Goal: Communication & Community: Connect with others

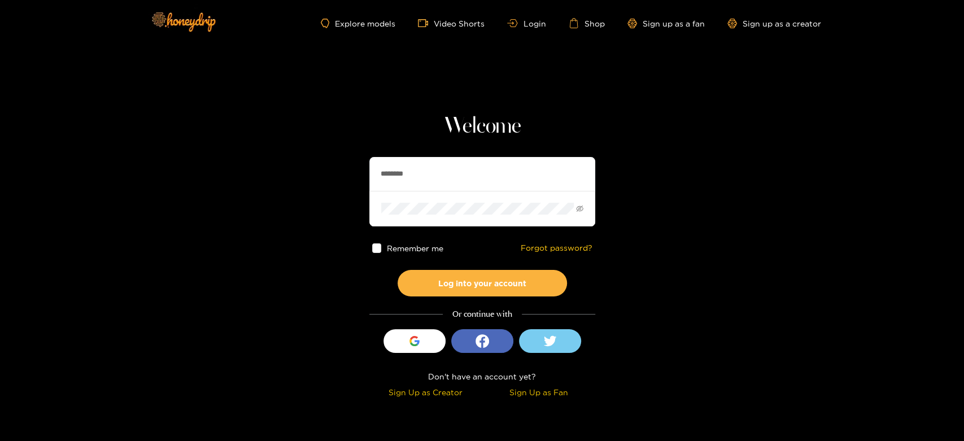
drag, startPoint x: 444, startPoint y: 169, endPoint x: 340, endPoint y: 174, distance: 104.6
click at [340, 174] on section "Welcome ******** Remember me Forgot password? Log into your account Or continue…" at bounding box center [482, 200] width 964 height 401
paste input "***"
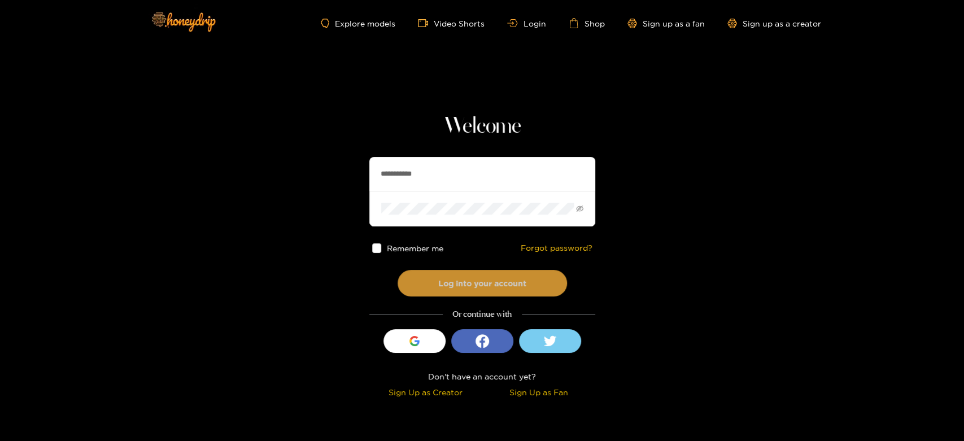
type input "**********"
click at [440, 286] on button "Log into your account" at bounding box center [481, 283] width 169 height 27
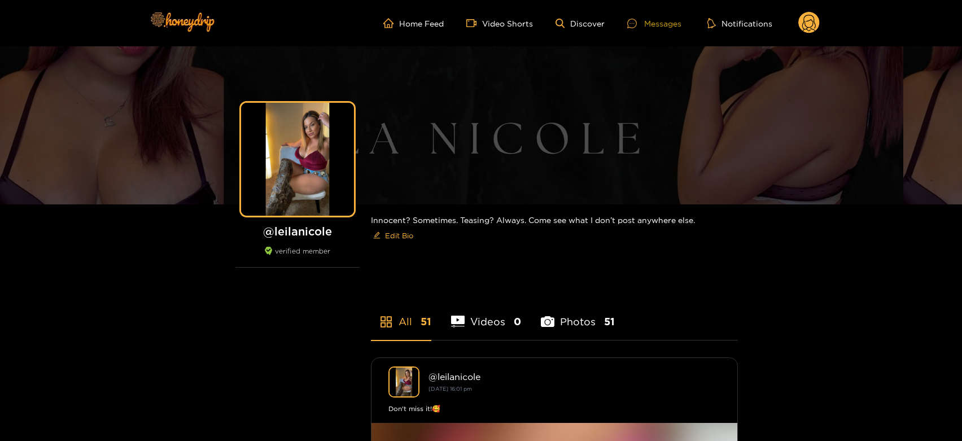
click at [637, 20] on div at bounding box center [635, 24] width 17 height 10
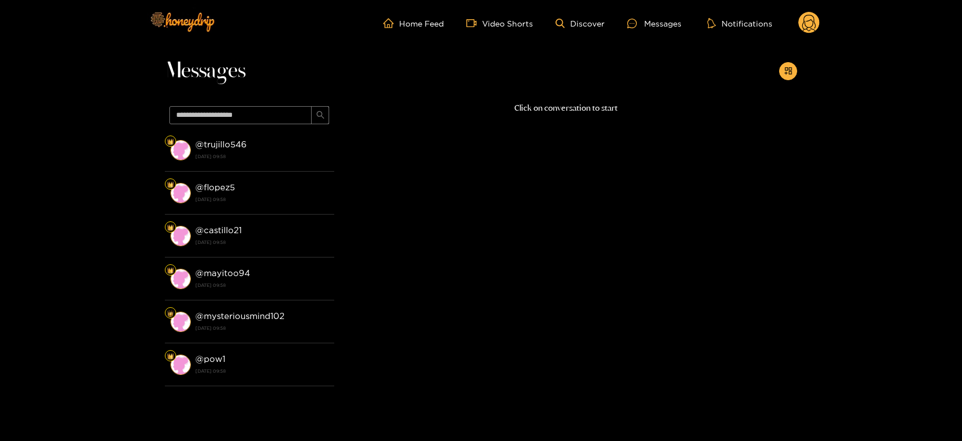
click at [215, 165] on li "@ trujillo546 26 August 2025 09:58" at bounding box center [249, 150] width 169 height 43
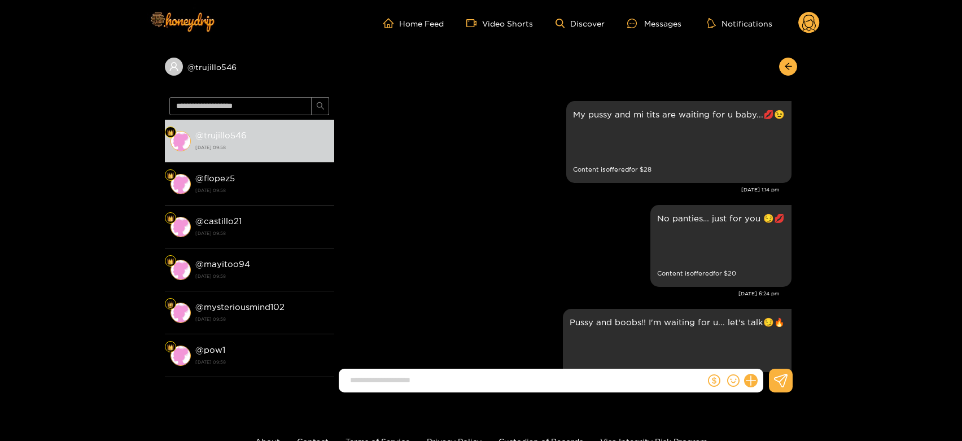
scroll to position [2565, 0]
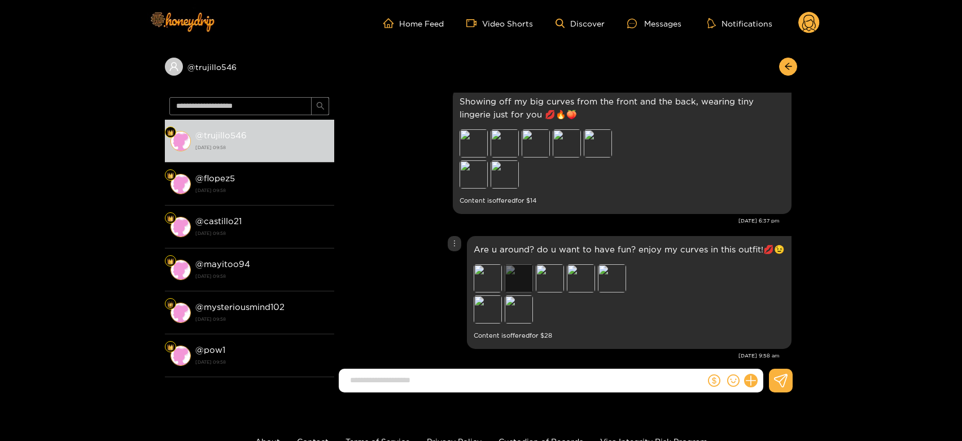
click at [509, 270] on div "Preview" at bounding box center [519, 278] width 28 height 28
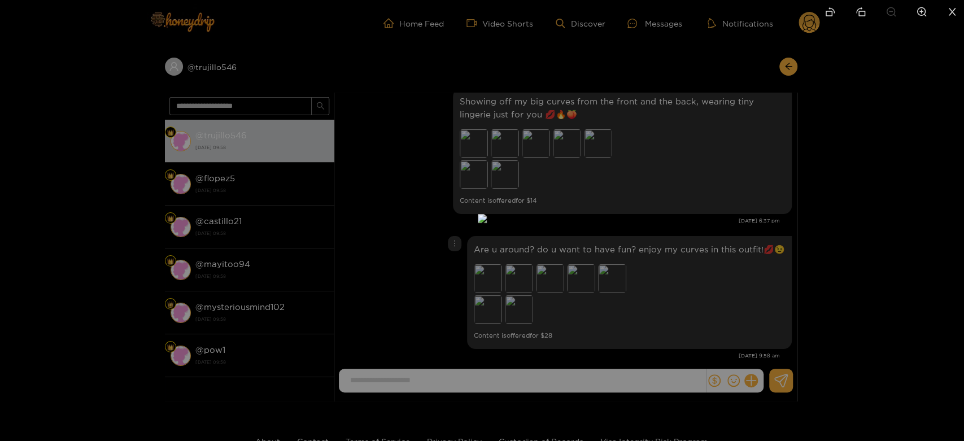
click at [777, 253] on div at bounding box center [482, 220] width 964 height 441
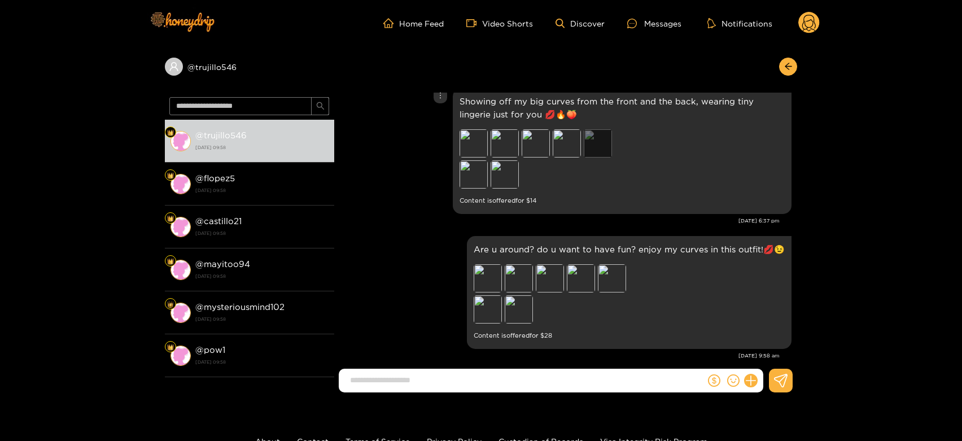
click at [600, 134] on div "Preview" at bounding box center [598, 143] width 28 height 28
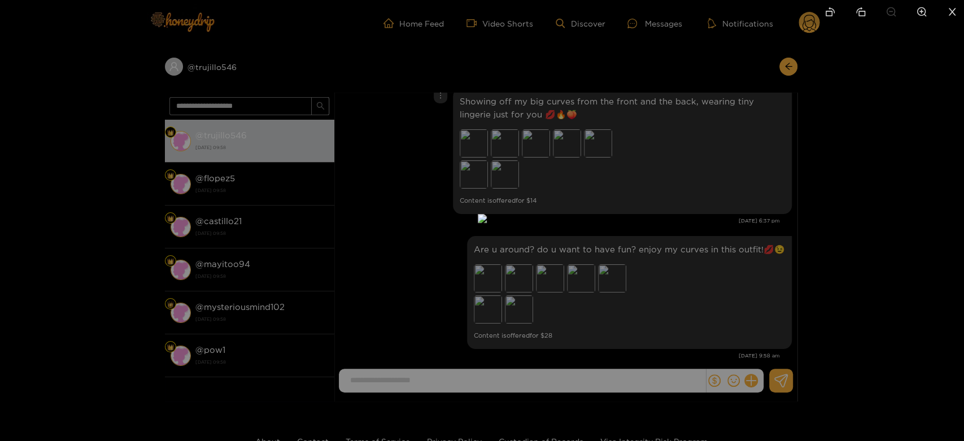
click at [666, 189] on div at bounding box center [482, 220] width 964 height 441
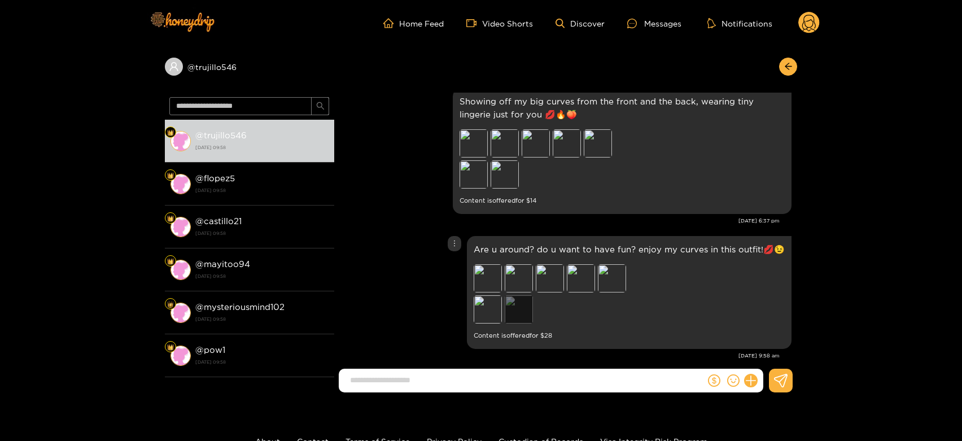
click at [522, 295] on div "Preview" at bounding box center [519, 309] width 28 height 28
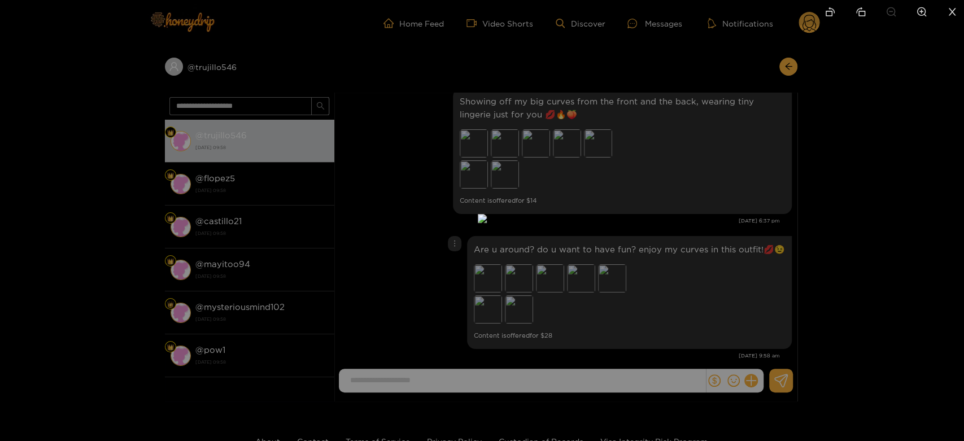
click at [646, 282] on div at bounding box center [482, 220] width 964 height 441
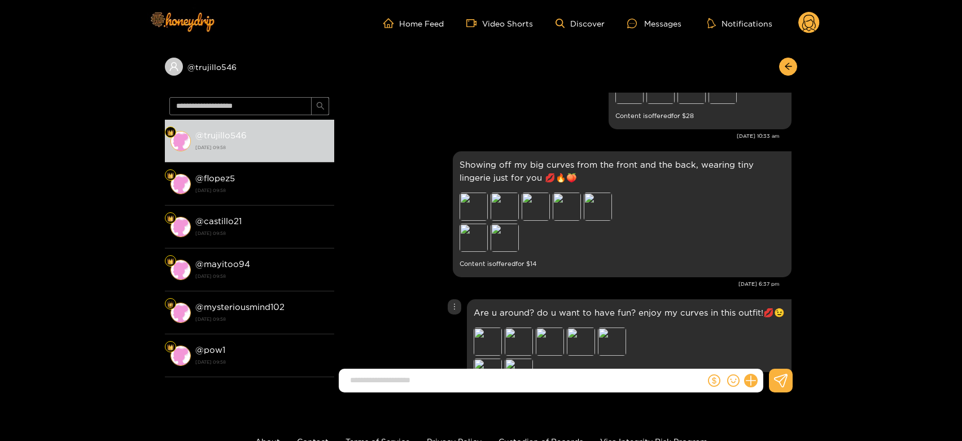
scroll to position [2439, 0]
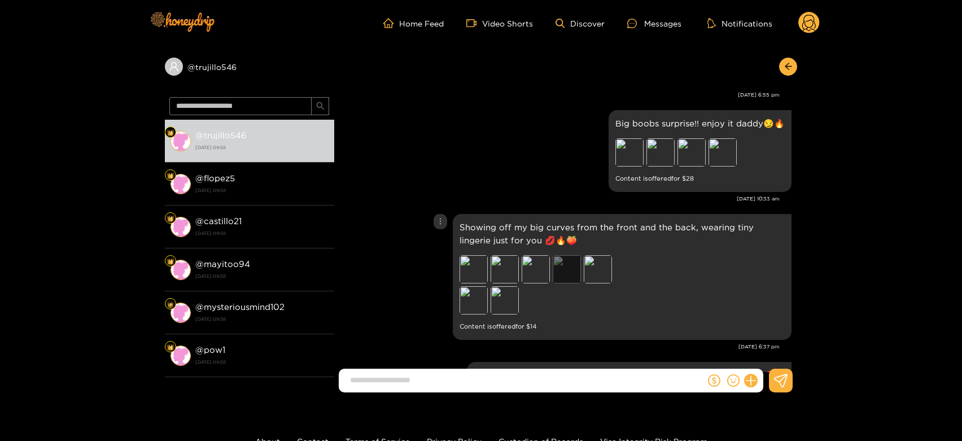
click at [577, 259] on div "Preview" at bounding box center [567, 269] width 28 height 28
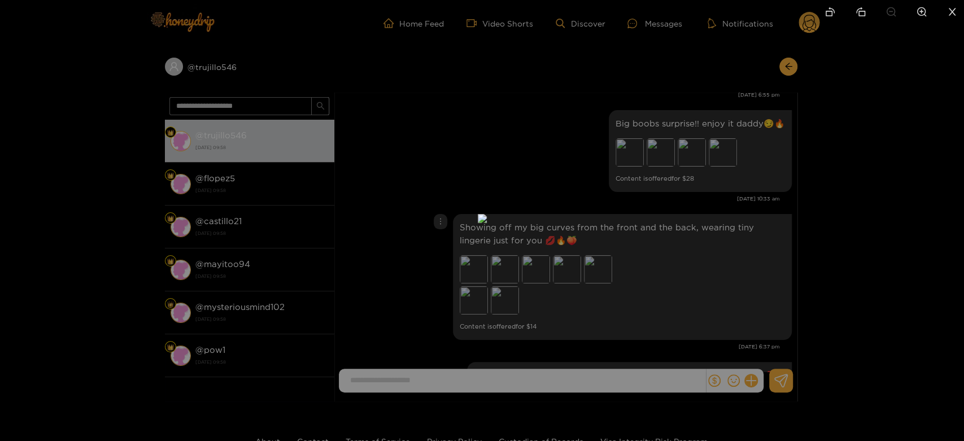
click at [700, 249] on div at bounding box center [482, 220] width 964 height 441
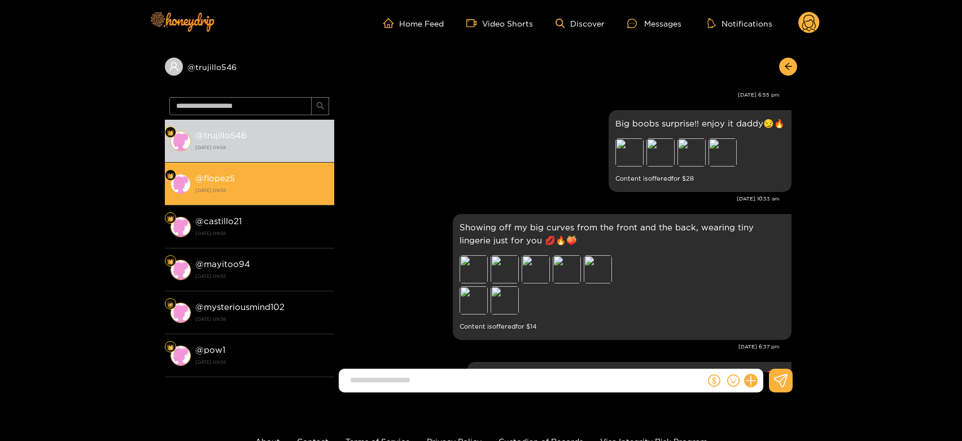
click at [242, 188] on strong "26 August 2025 09:58" at bounding box center [261, 190] width 133 height 10
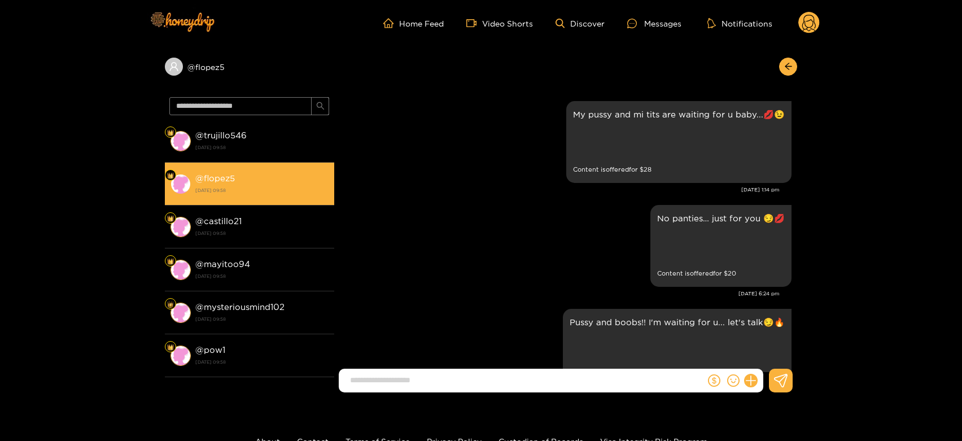
scroll to position [2565, 0]
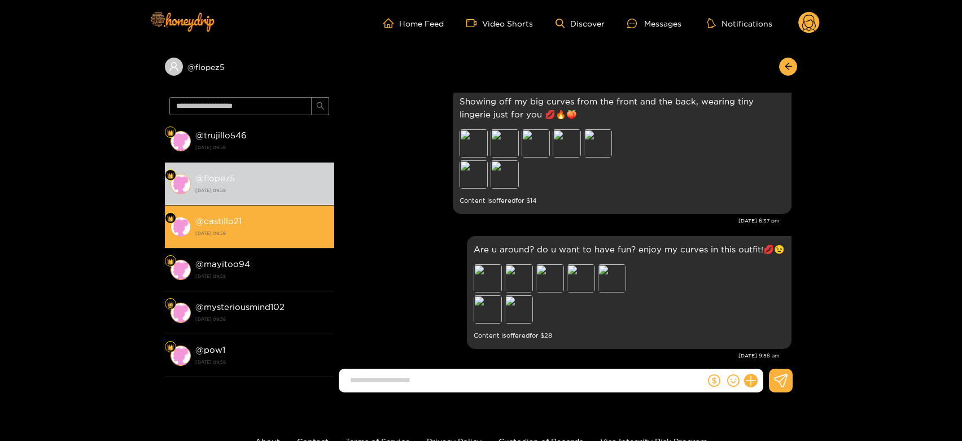
click at [282, 233] on strong "26 August 2025 09:58" at bounding box center [261, 233] width 133 height 10
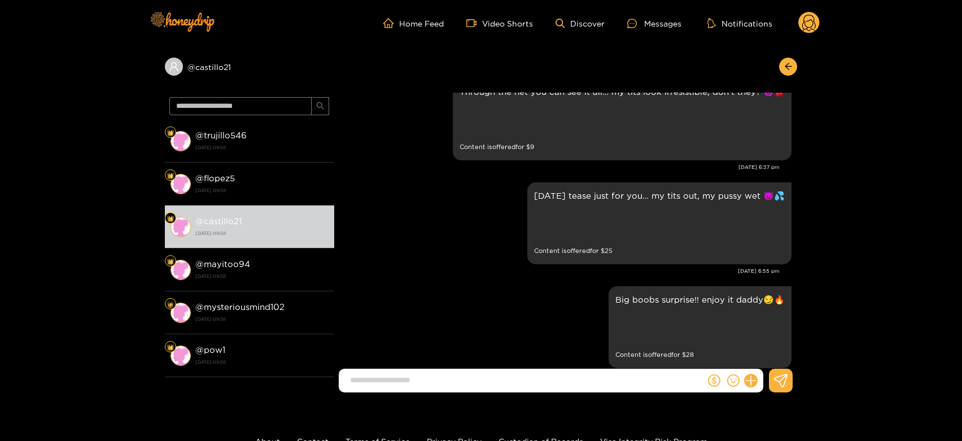
scroll to position [2251, 0]
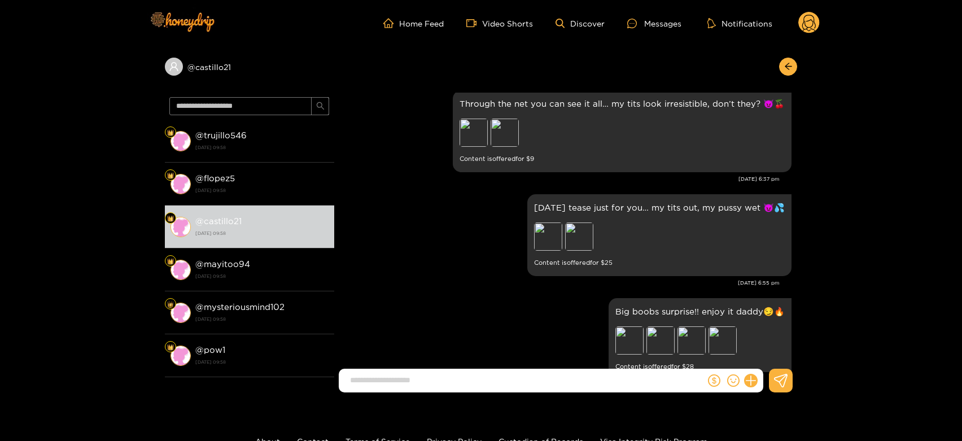
click at [813, 21] on icon at bounding box center [809, 25] width 14 height 20
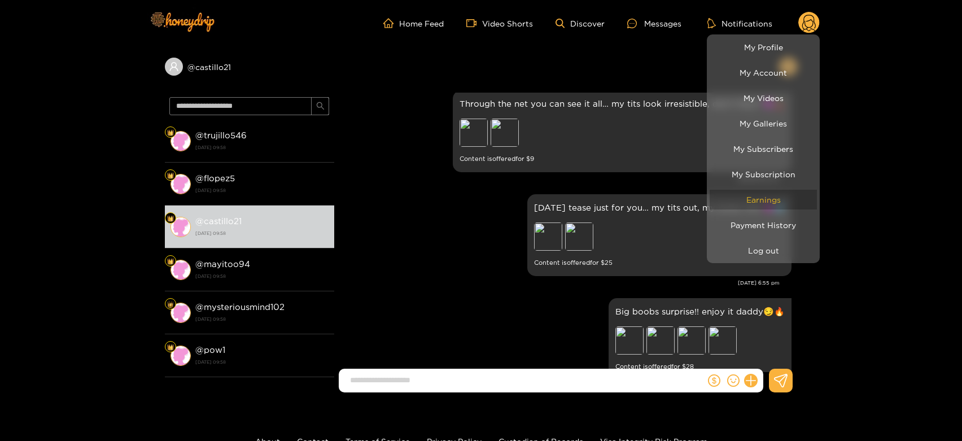
click at [767, 199] on link "Earnings" at bounding box center [763, 200] width 107 height 20
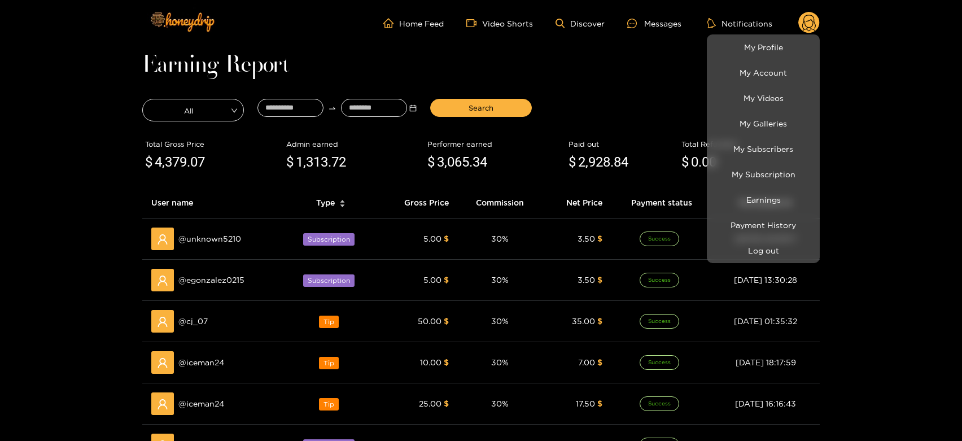
click at [192, 320] on div at bounding box center [481, 220] width 962 height 441
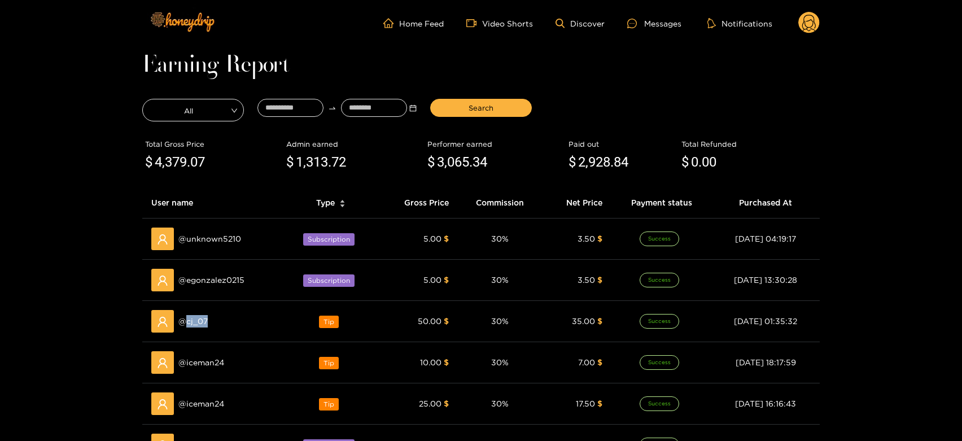
click at [192, 320] on span "@ cj_07" at bounding box center [192, 321] width 29 height 12
copy span "cj_07"
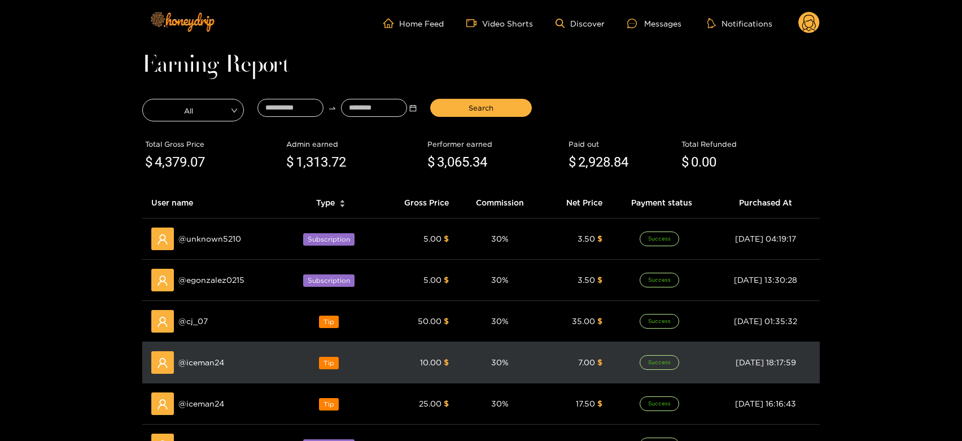
click at [204, 365] on span "@ iceman24" at bounding box center [201, 362] width 46 height 12
copy span "iceman24"
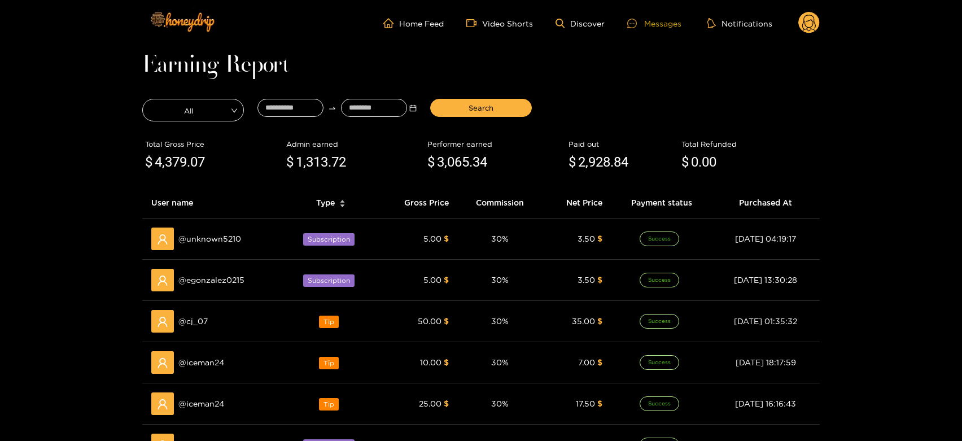
drag, startPoint x: 663, startPoint y: 23, endPoint x: 533, endPoint y: 38, distance: 130.2
click at [662, 23] on div "Messages" at bounding box center [654, 23] width 54 height 13
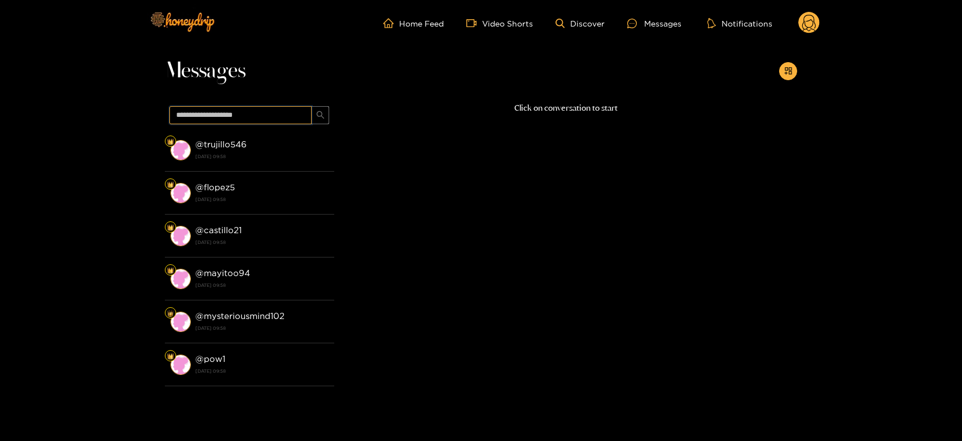
click at [208, 122] on input "text" at bounding box center [240, 115] width 142 height 18
paste input "********"
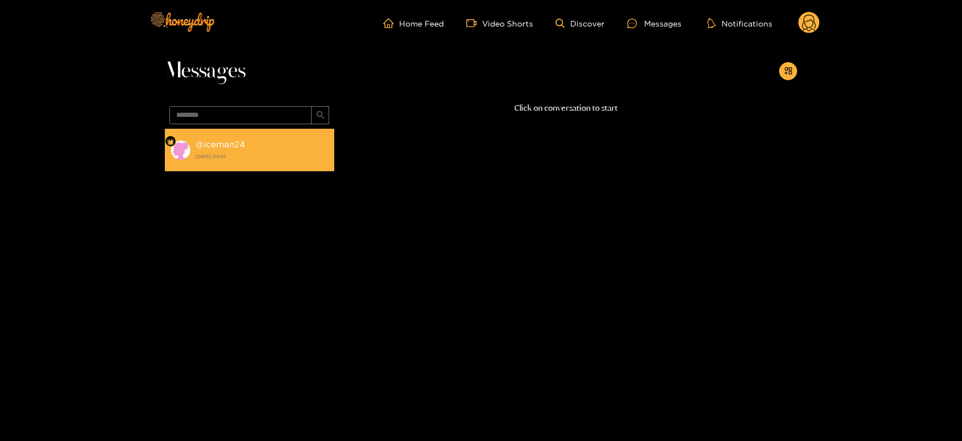
click at [226, 141] on strong "@ iceman24" at bounding box center [220, 144] width 50 height 10
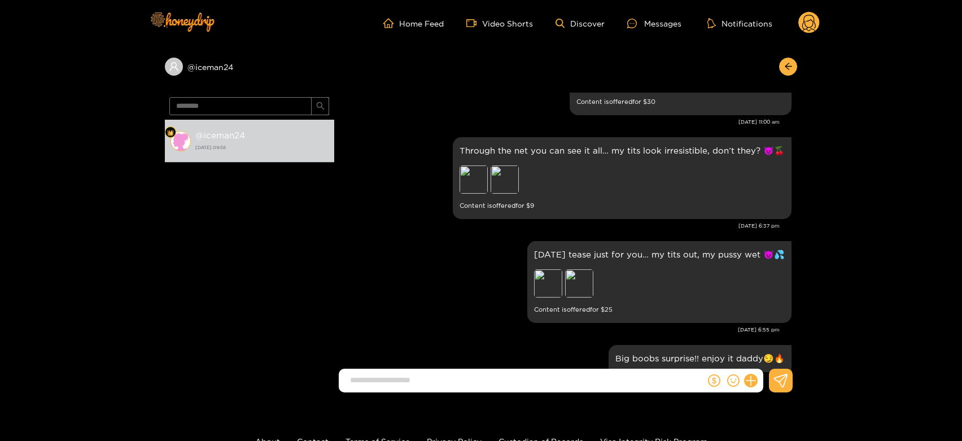
scroll to position [1067, 0]
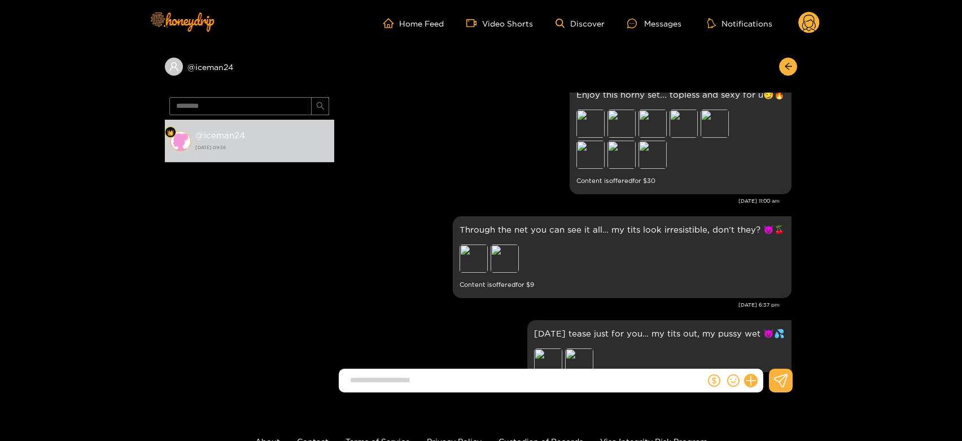
click at [248, 94] on span "********" at bounding box center [249, 106] width 169 height 27
click at [249, 107] on input "********" at bounding box center [240, 106] width 142 height 18
paste input "text"
type input "*****"
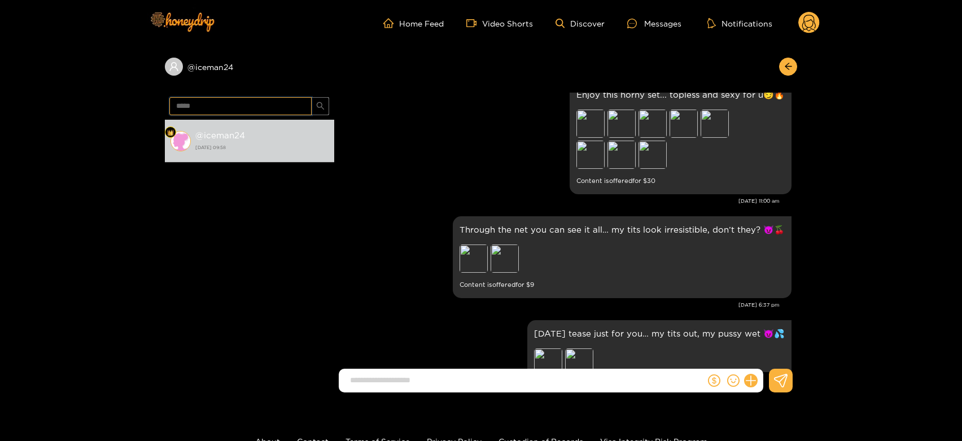
scroll to position [0, 0]
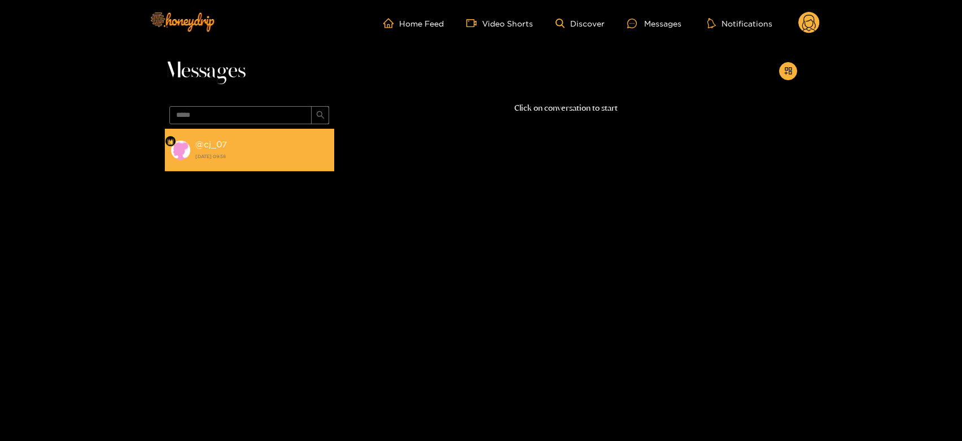
click at [235, 161] on strong "26 August 2025 09:58" at bounding box center [261, 156] width 133 height 10
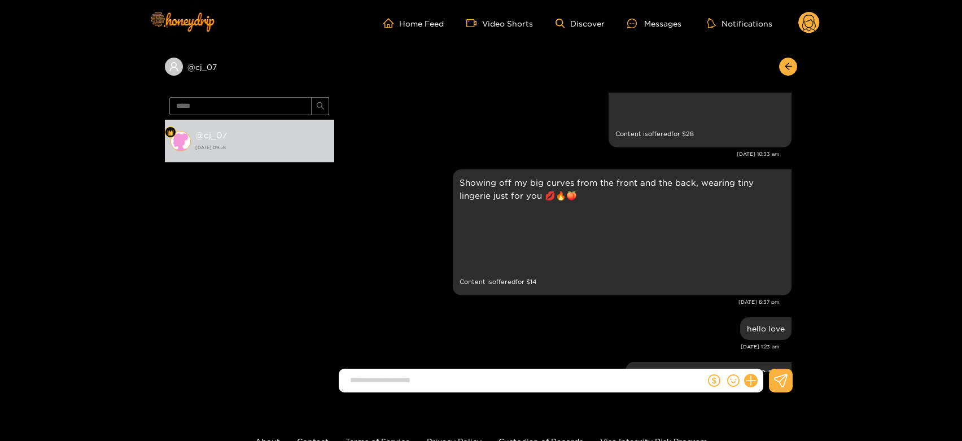
scroll to position [2245, 0]
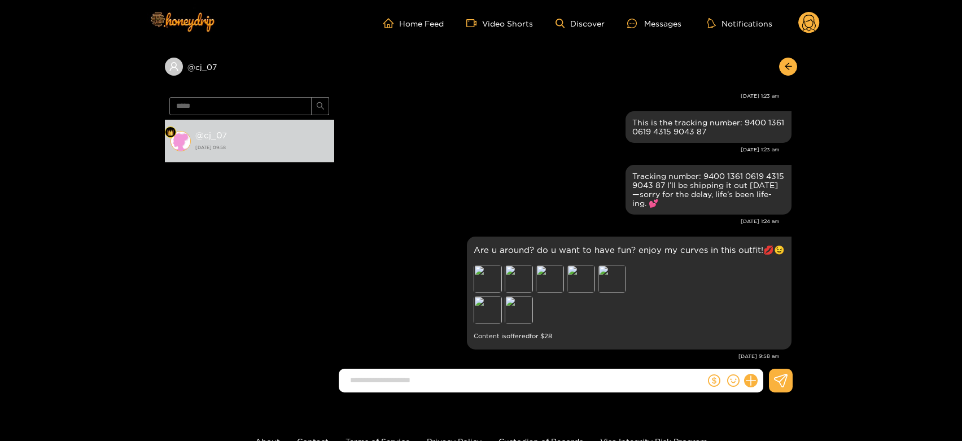
click at [811, 17] on circle at bounding box center [808, 22] width 21 height 21
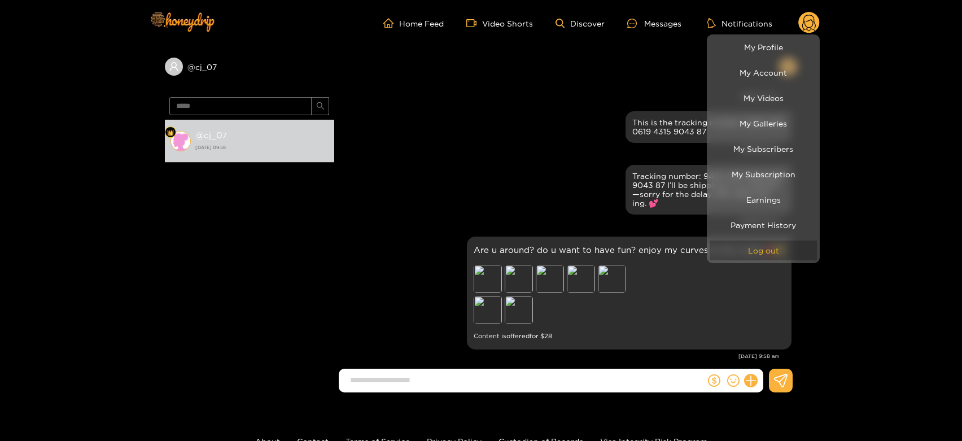
click at [761, 243] on button "Log out" at bounding box center [763, 250] width 107 height 20
